Goal: Find specific page/section: Find specific page/section

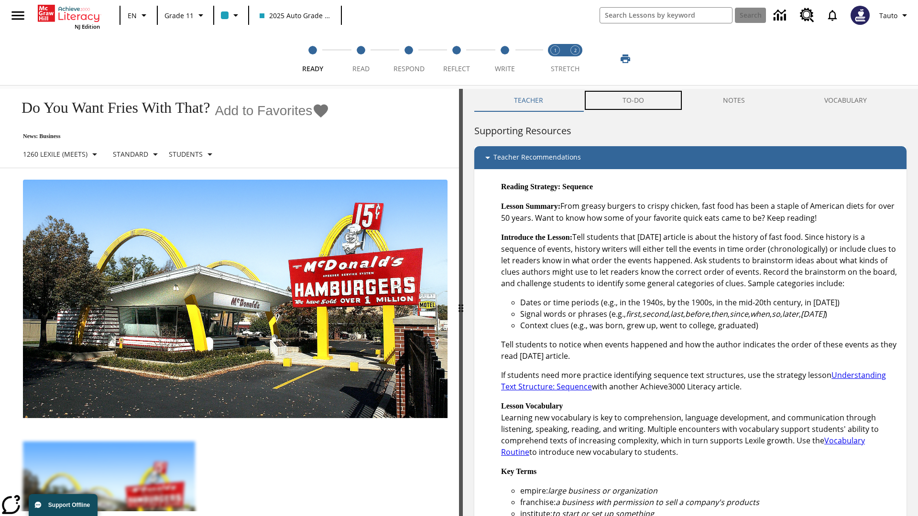
click at [634, 100] on button "TO-DO" at bounding box center [633, 100] width 101 height 23
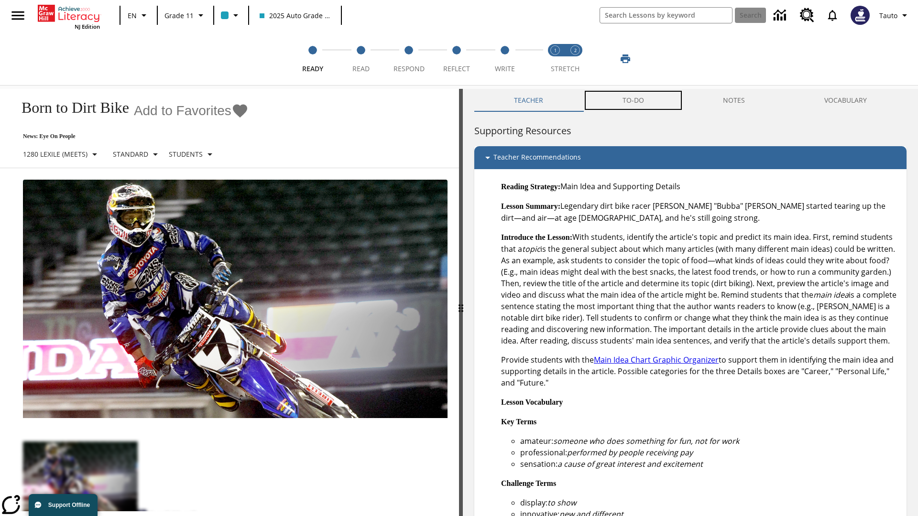
click at [634, 100] on button "TO-DO" at bounding box center [633, 100] width 101 height 23
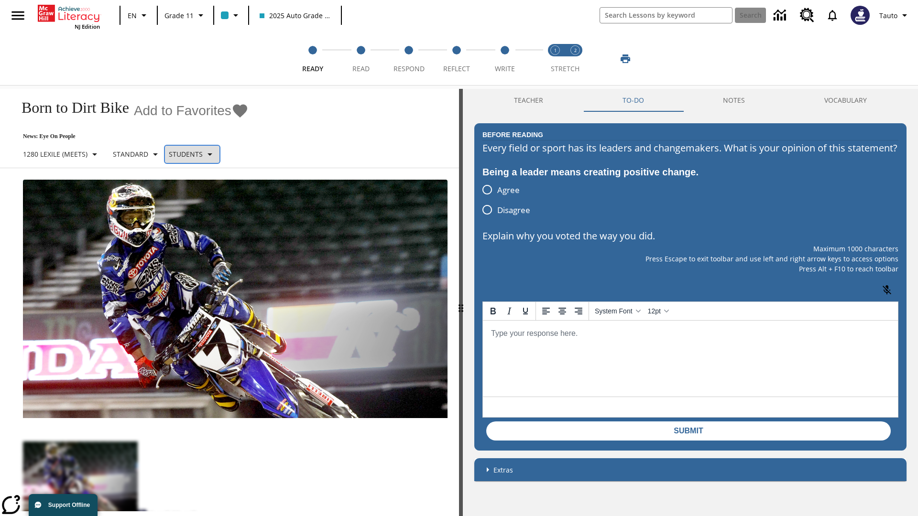
click at [197, 154] on p "Students" at bounding box center [186, 154] width 34 height 10
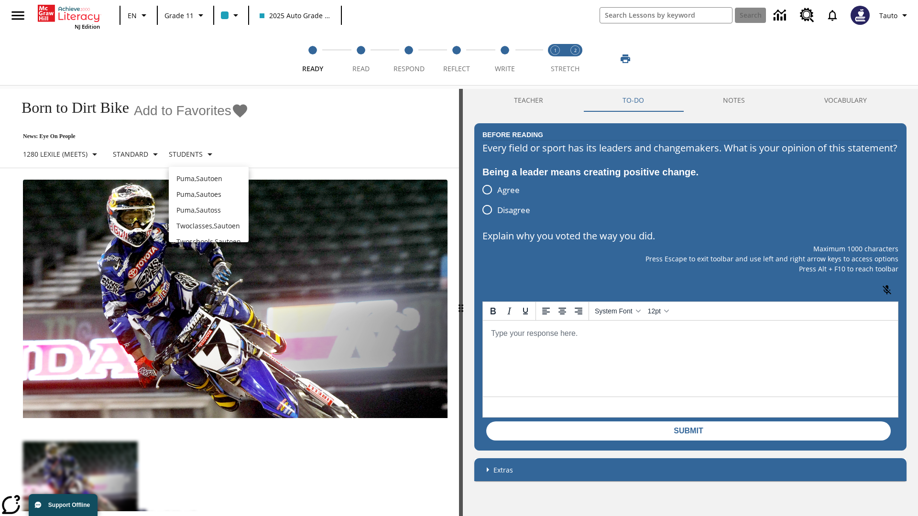
click at [459, 258] on div at bounding box center [459, 258] width 918 height 516
